Goal: Transaction & Acquisition: Purchase product/service

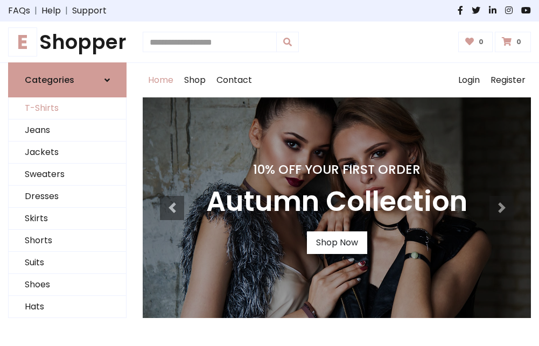
click at [67, 109] on link "T-Shirts" at bounding box center [67, 108] width 117 height 22
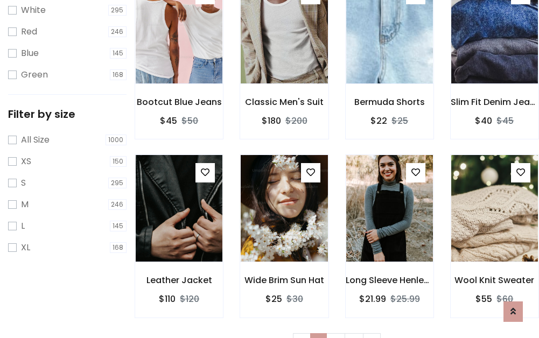
scroll to position [19, 0]
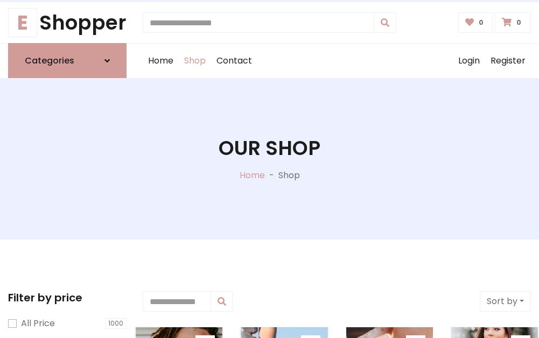
click at [269, 159] on h1 "Our Shop" at bounding box center [270, 148] width 102 height 24
click at [337, 61] on div "Home Shop Contact Log out Login Register" at bounding box center [337, 61] width 388 height 34
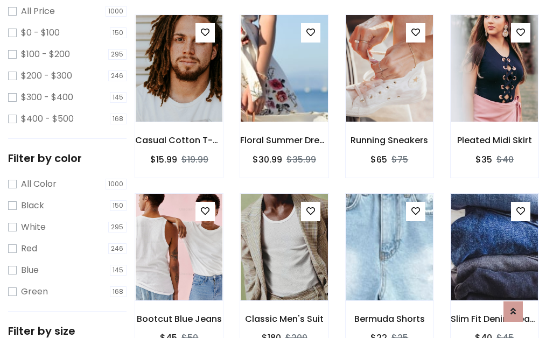
scroll to position [312, 0]
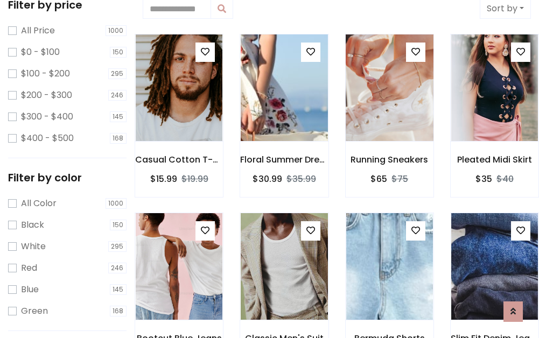
click at [389, 88] on img at bounding box center [390, 88] width 104 height 258
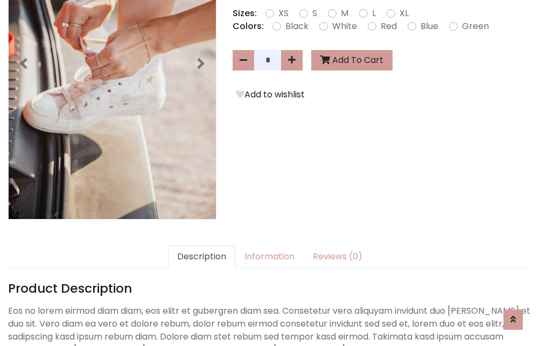
scroll to position [263, 0]
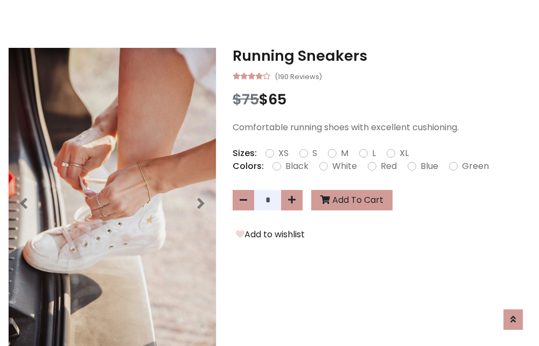
click at [382, 56] on h3 "Running Sneakers" at bounding box center [382, 55] width 298 height 17
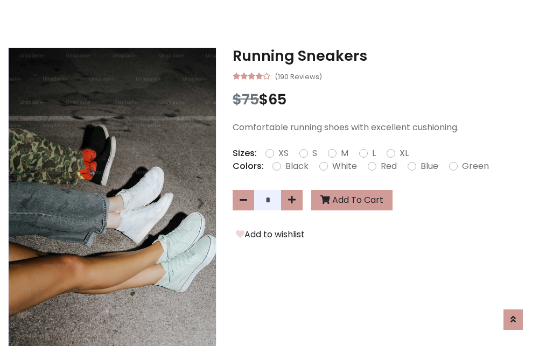
click at [382, 56] on h3 "Running Sneakers" at bounding box center [382, 55] width 298 height 17
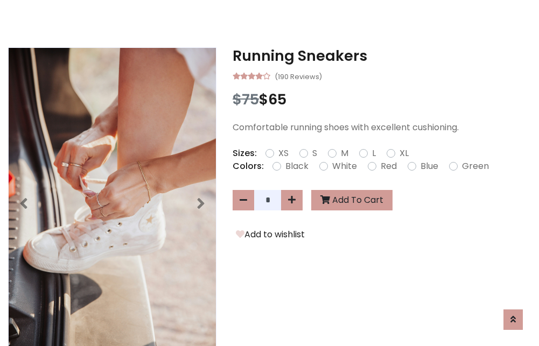
click at [382, 56] on h3 "Running Sneakers" at bounding box center [382, 55] width 298 height 17
